Goal: Navigation & Orientation: Find specific page/section

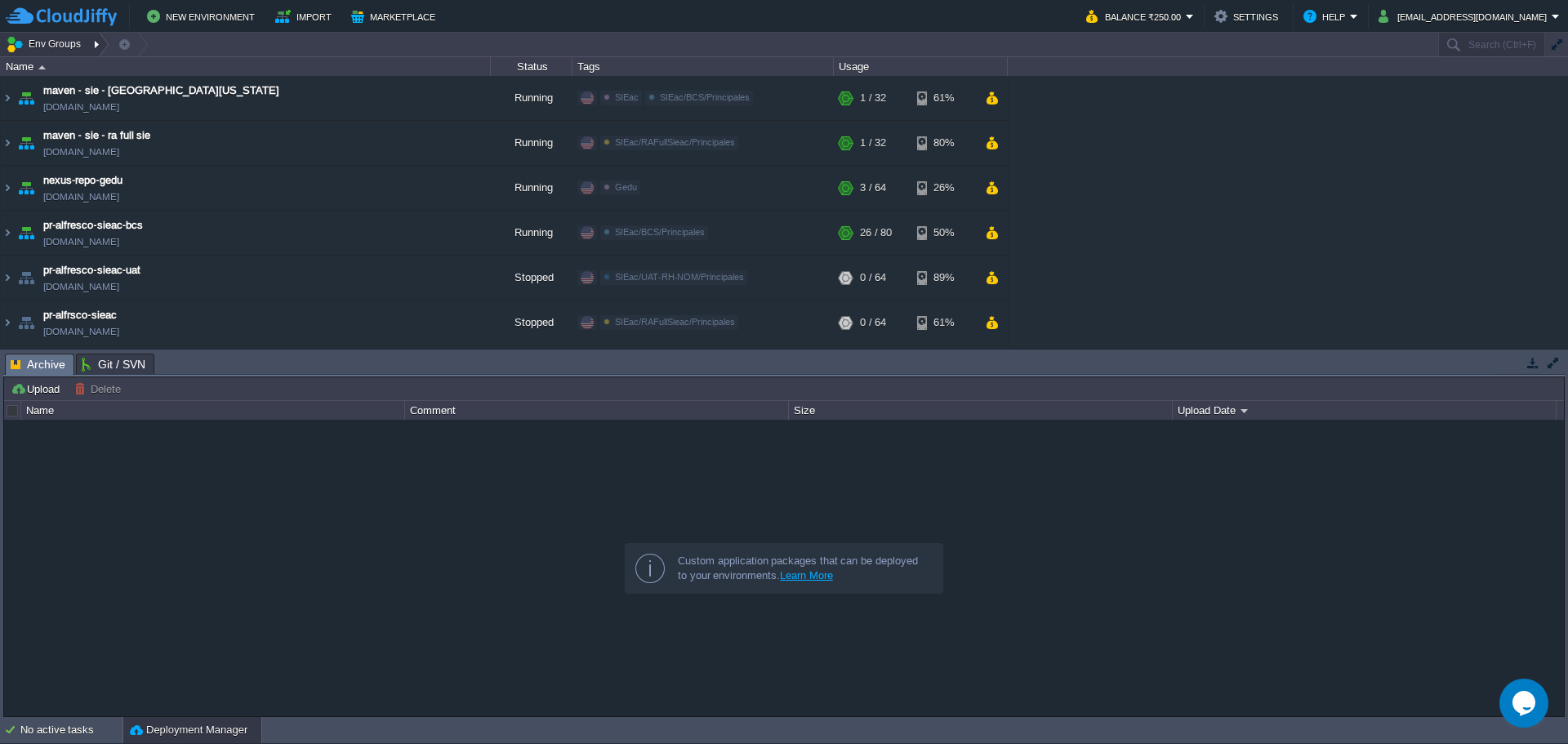
click at [93, 44] on div at bounding box center [98, 44] width 22 height 24
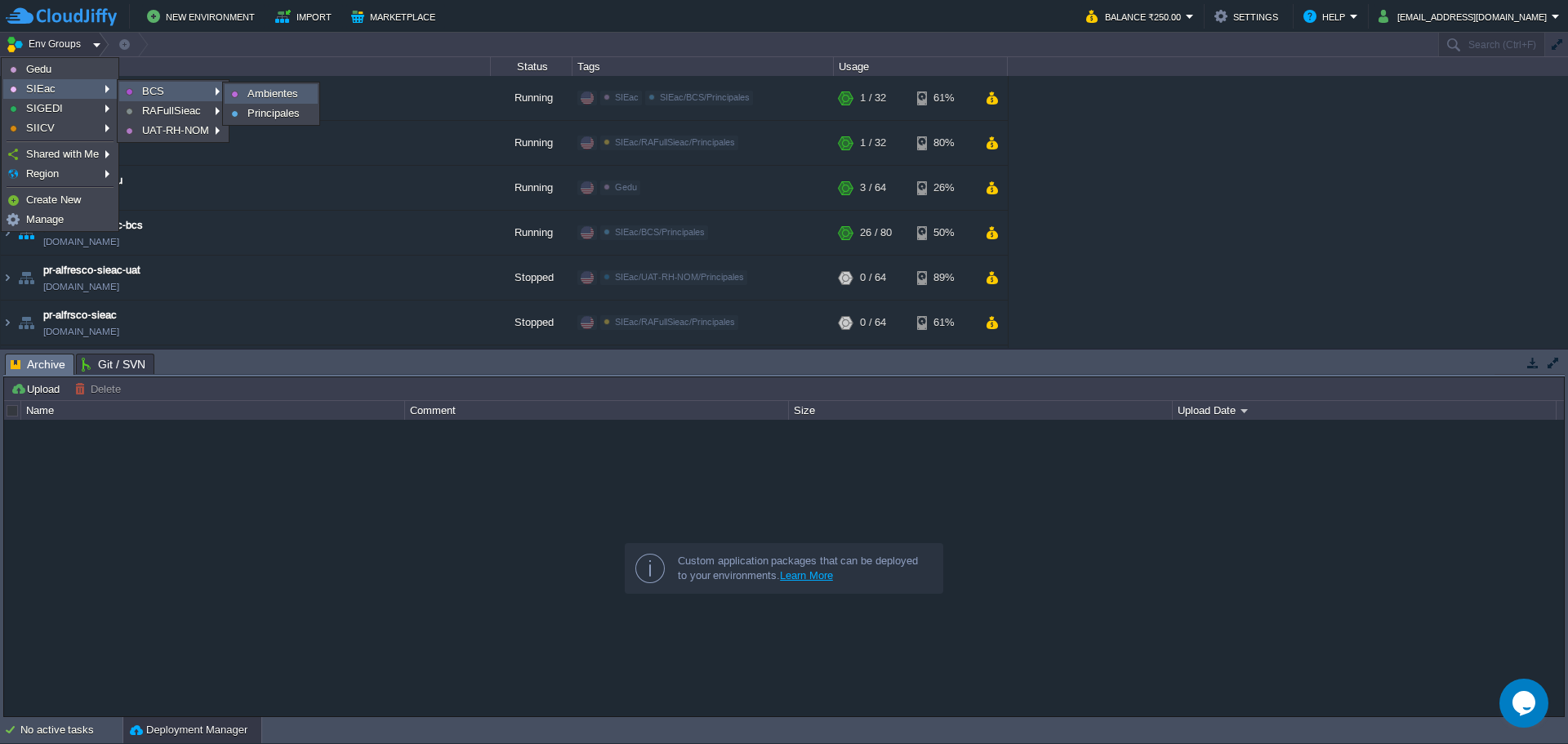
click at [249, 91] on span "Ambientes" at bounding box center [273, 93] width 51 height 12
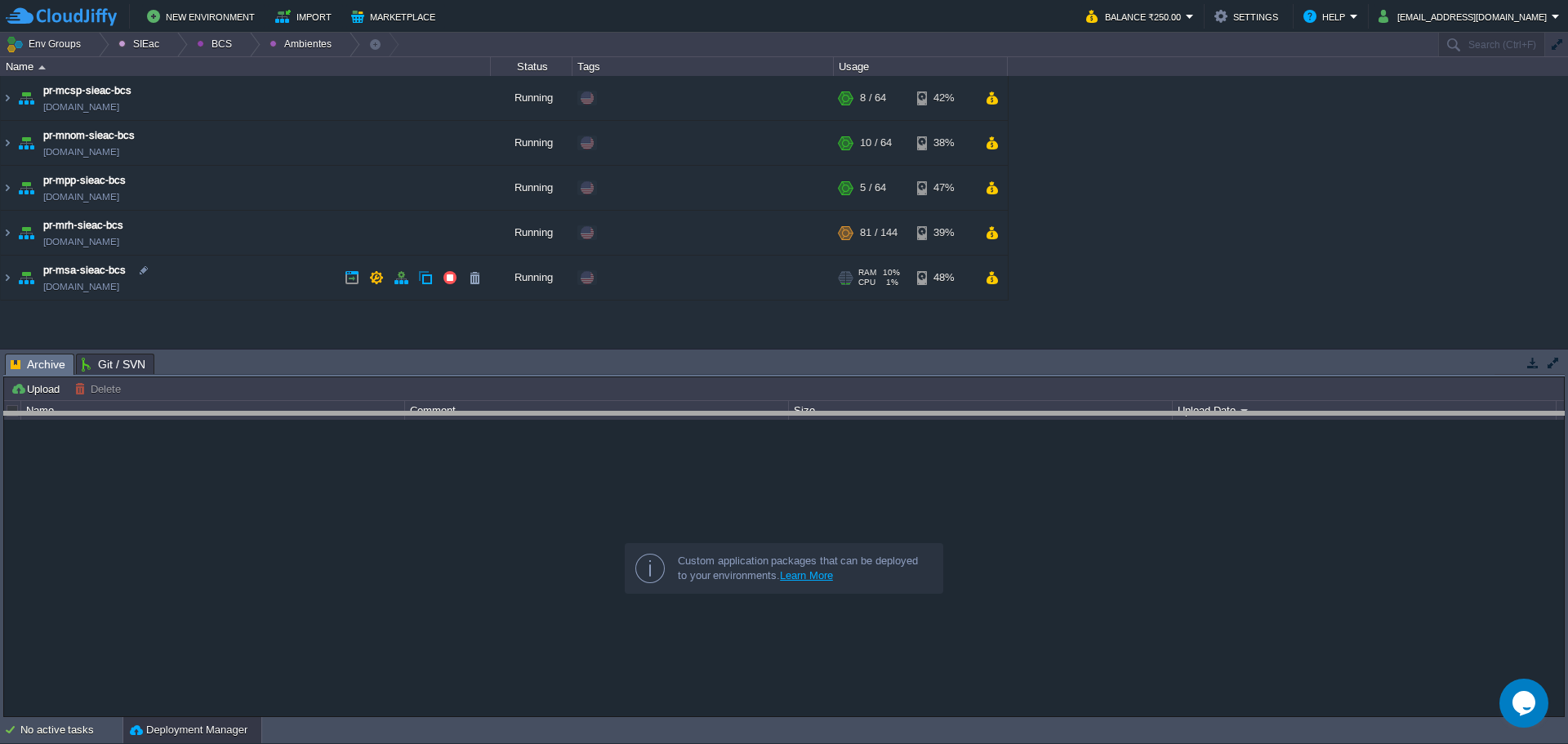
drag, startPoint x: 623, startPoint y: 364, endPoint x: 613, endPoint y: 422, distance: 58.9
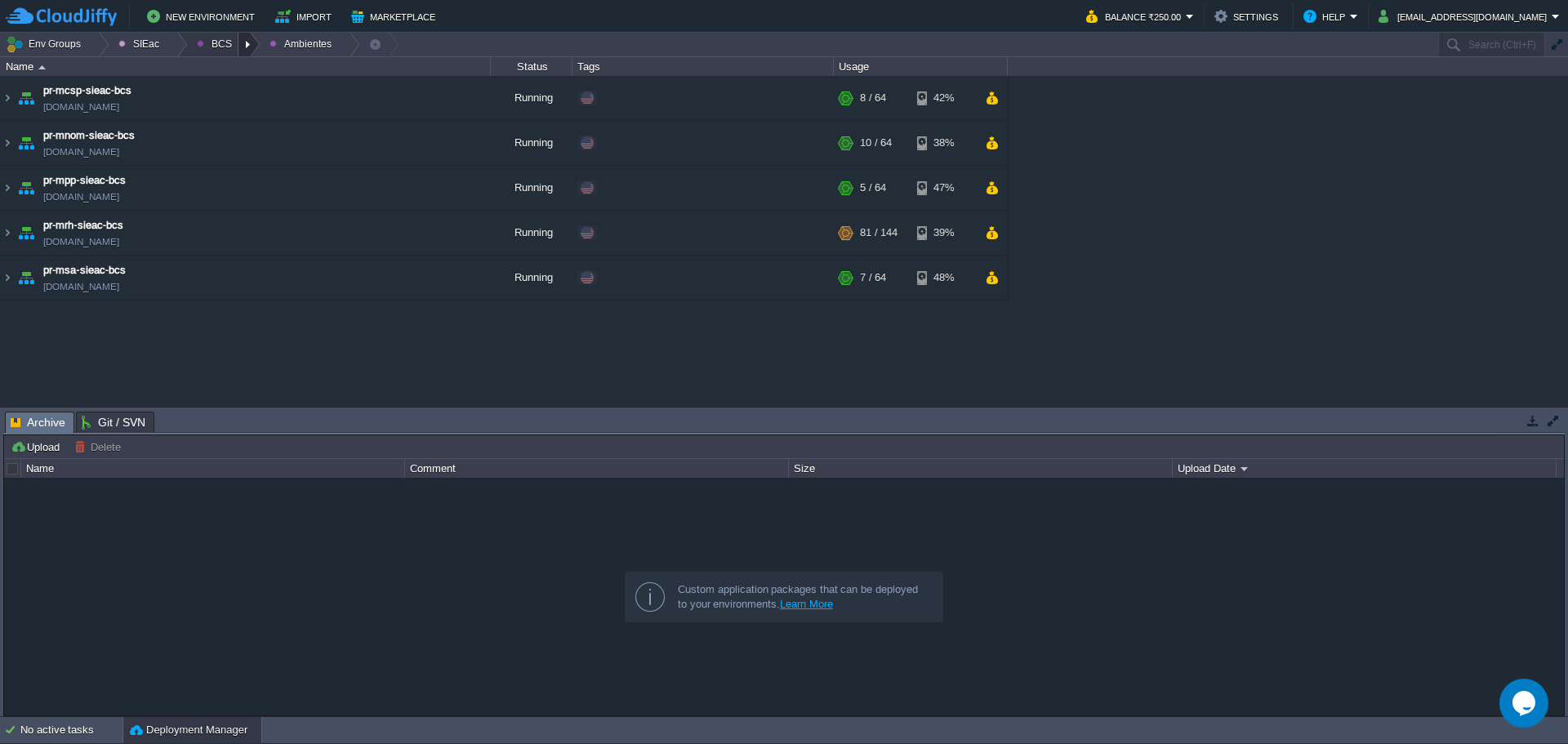
click at [243, 42] on div at bounding box center [249, 44] width 22 height 24
click at [240, 40] on div at bounding box center [249, 44] width 22 height 24
click at [241, 92] on span "Principales" at bounding box center [235, 88] width 52 height 12
click at [1337, 336] on div "maven - sie - [GEOGRAPHIC_DATA][US_STATE] [DOMAIN_NAME] Running Edit RAM 1% CPU…" at bounding box center [784, 241] width 1568 height 330
click at [240, 50] on div at bounding box center [249, 44] width 22 height 24
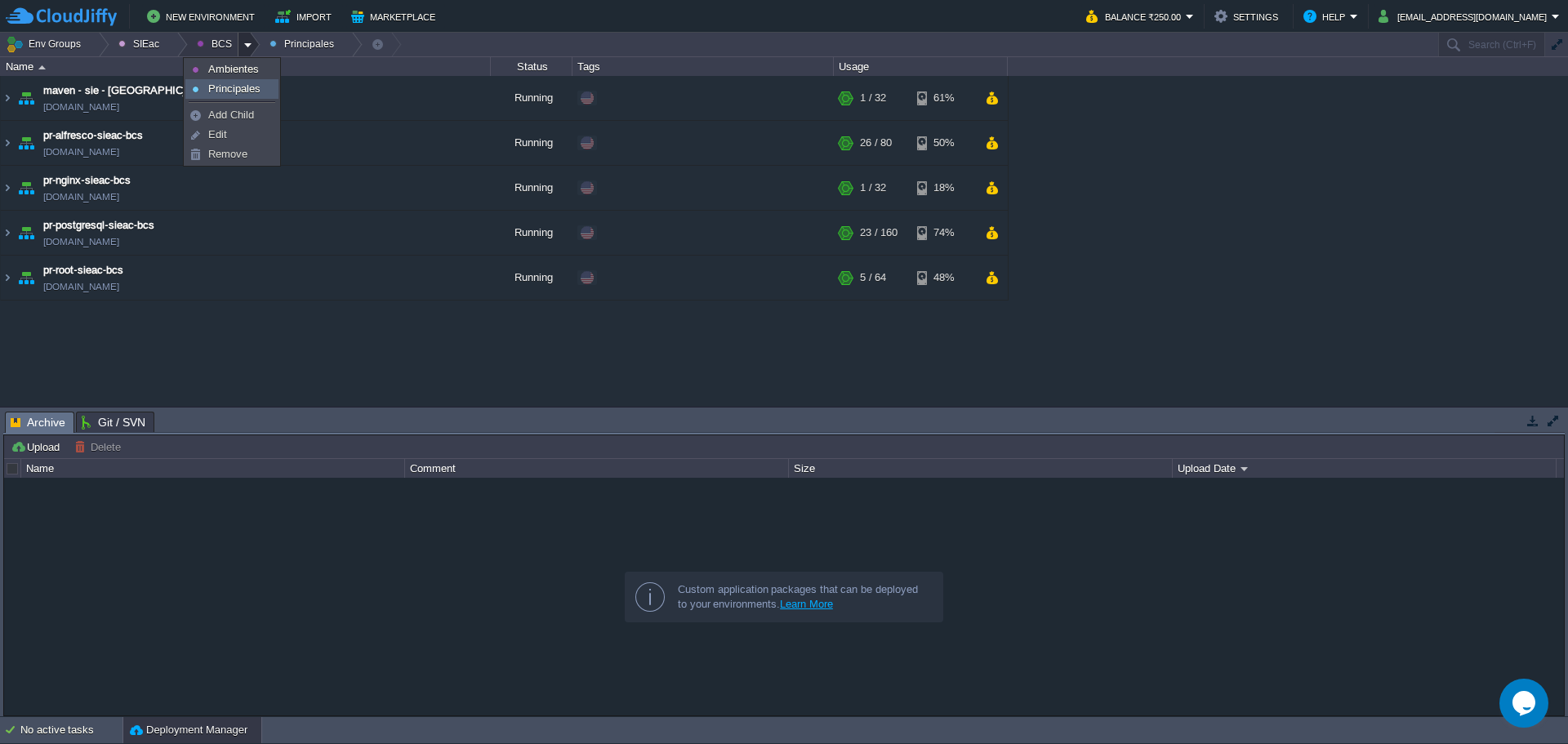
click at [239, 87] on span "Principales" at bounding box center [235, 88] width 52 height 12
click at [234, 31] on div "New Environment Import Marketplace Bonus ₹0.00 Upgrade Account Balance ₹250.00 …" at bounding box center [784, 16] width 1568 height 33
click at [239, 47] on div at bounding box center [249, 44] width 22 height 24
click at [229, 74] on span "Ambientes" at bounding box center [234, 69] width 51 height 12
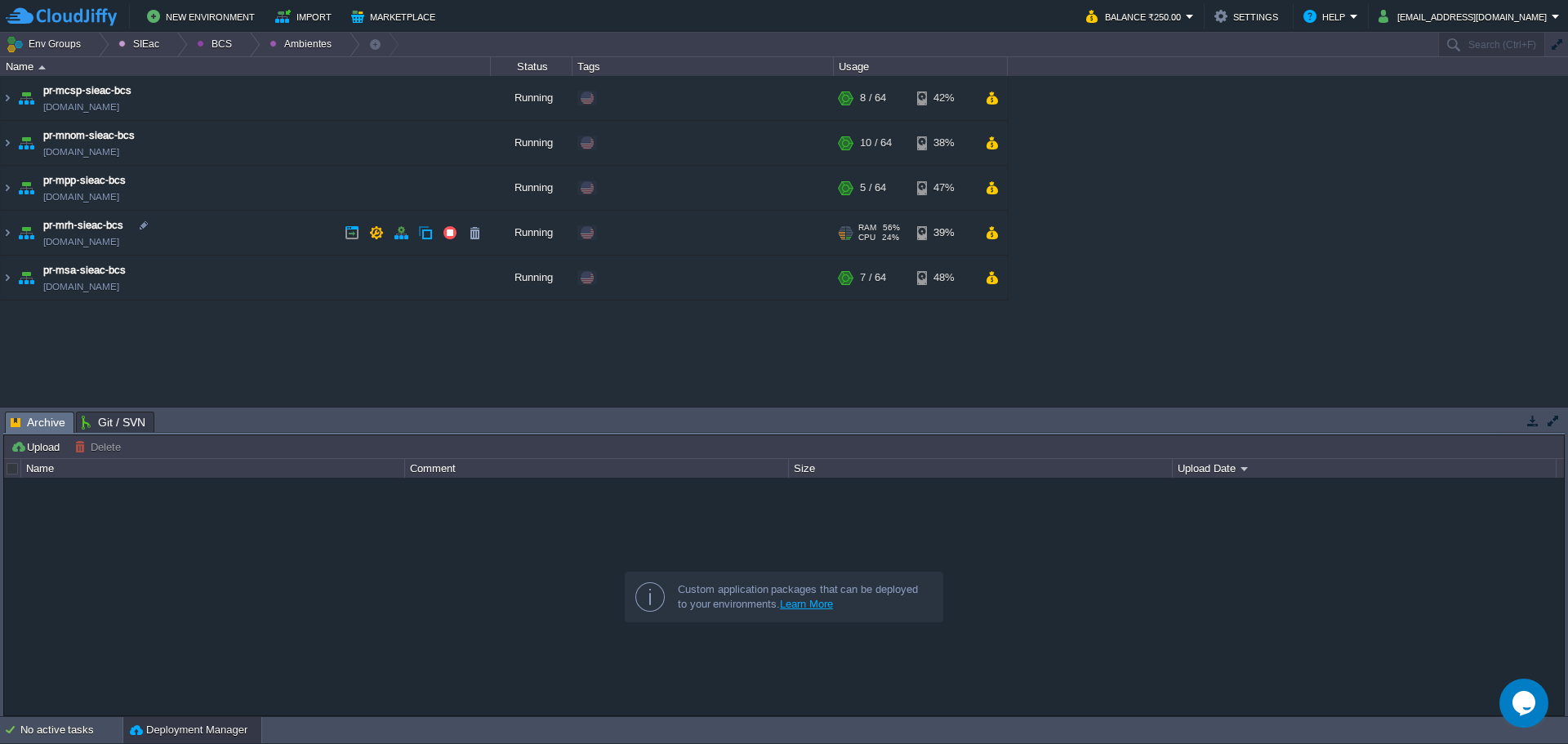
click at [299, 233] on td "pr-mrh-sieac-bcs [DOMAIN_NAME]" at bounding box center [246, 233] width 490 height 45
